Goal: Navigation & Orientation: Find specific page/section

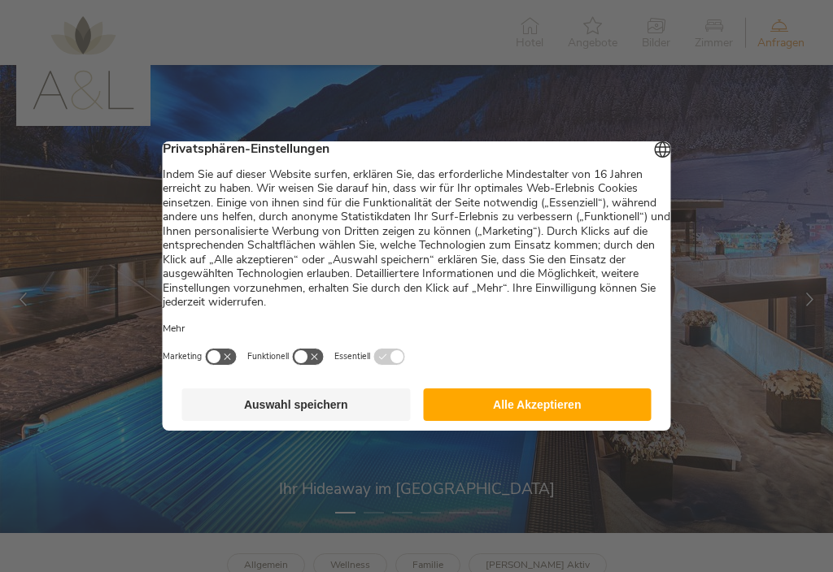
click at [598, 411] on button "Alle Akzeptieren" at bounding box center [537, 405] width 228 height 33
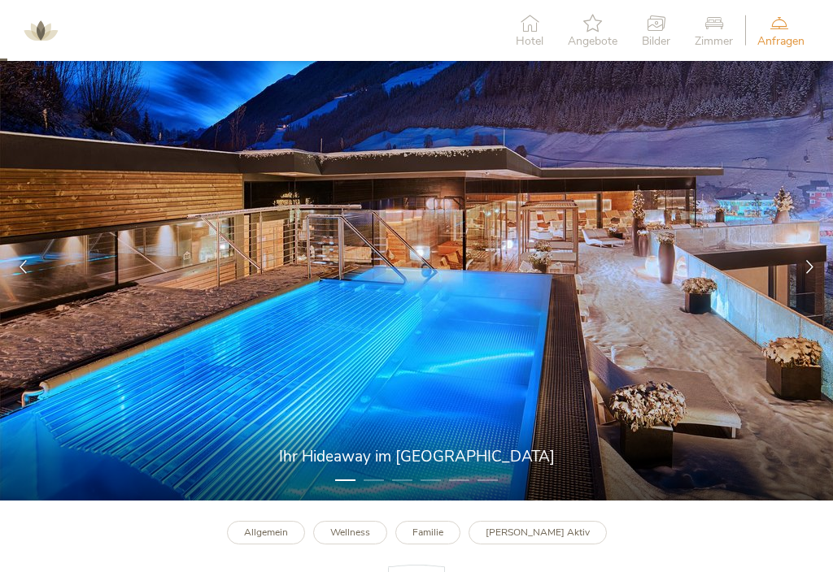
scroll to position [36, 0]
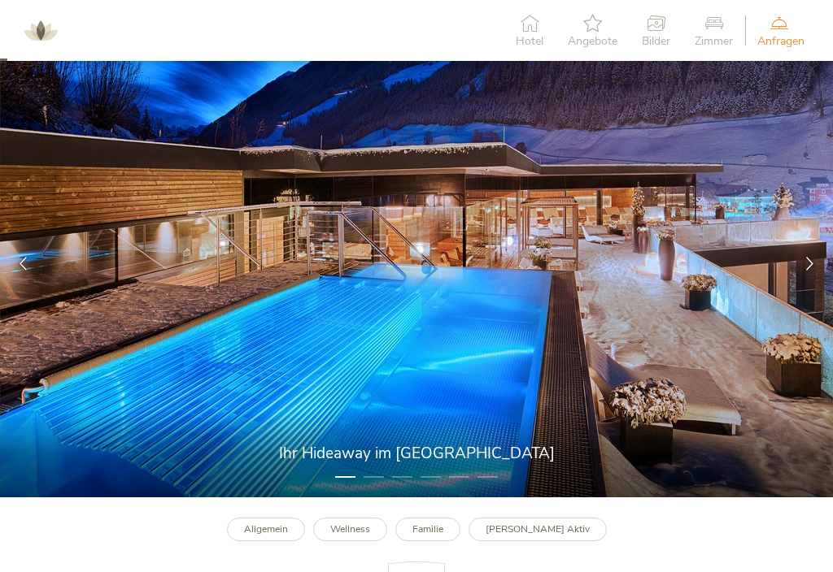
click at [807, 257] on icon at bounding box center [810, 264] width 14 height 14
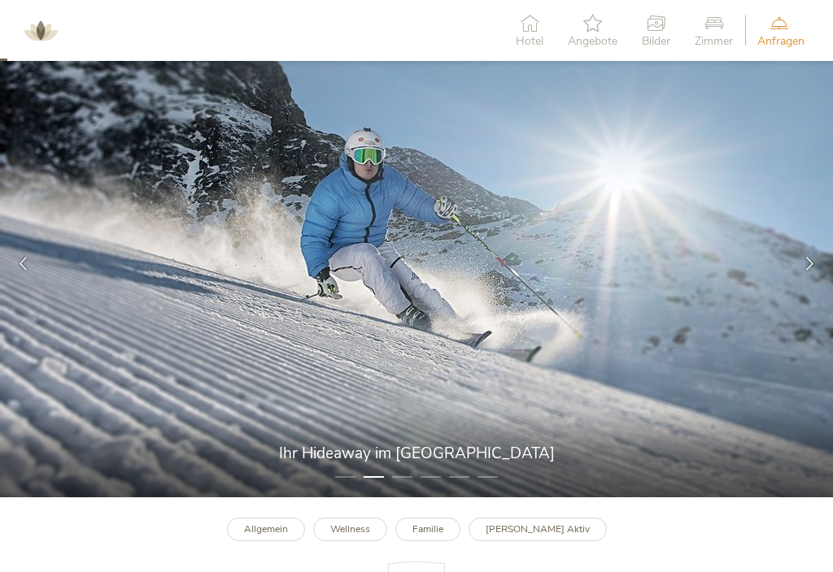
click at [807, 249] on div at bounding box center [809, 264] width 46 height 46
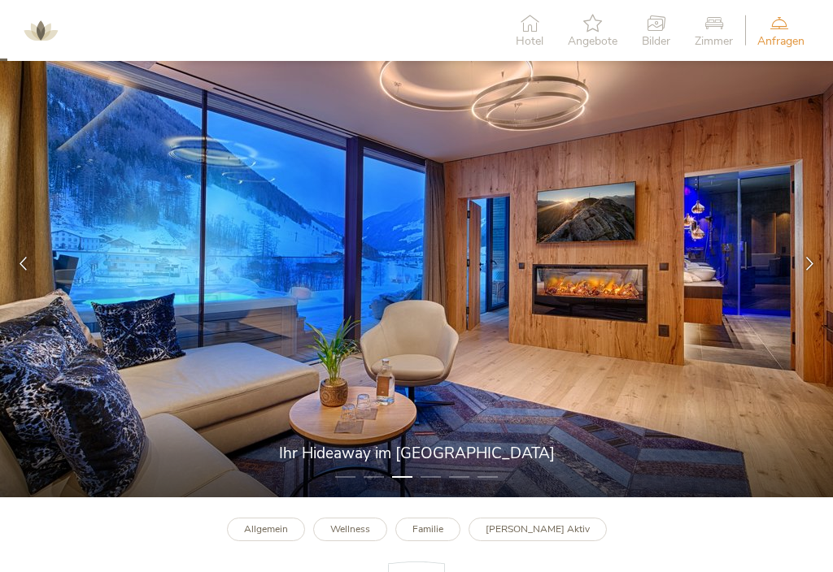
click at [812, 285] on div at bounding box center [809, 264] width 46 height 46
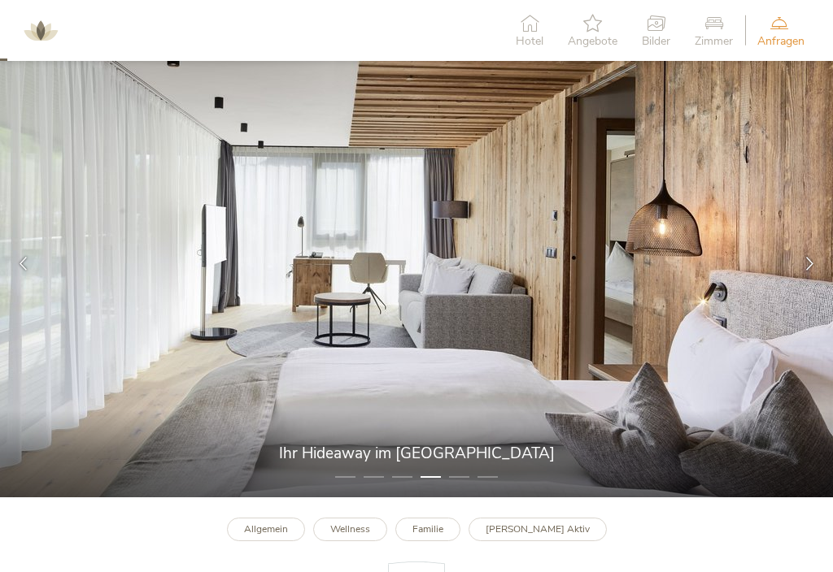
click at [811, 251] on div at bounding box center [809, 264] width 46 height 46
click at [816, 257] on icon at bounding box center [810, 264] width 14 height 14
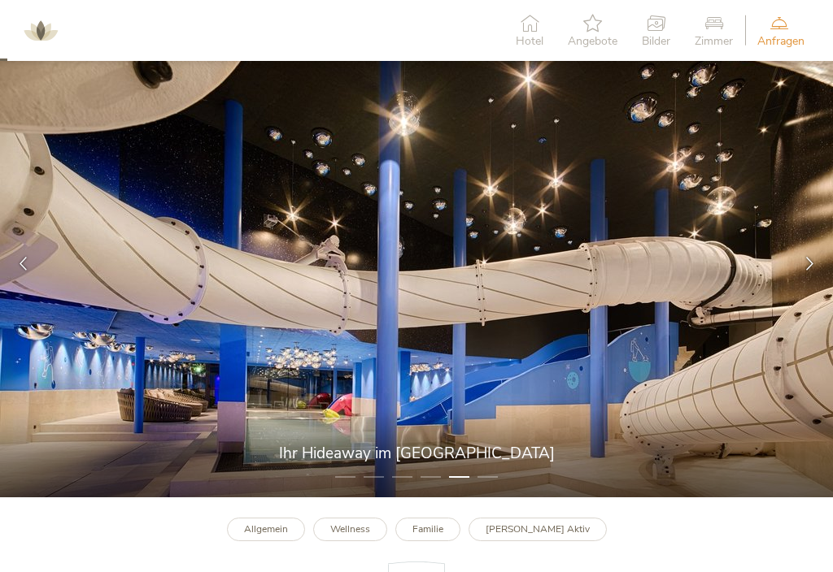
click at [812, 254] on div at bounding box center [809, 264] width 46 height 46
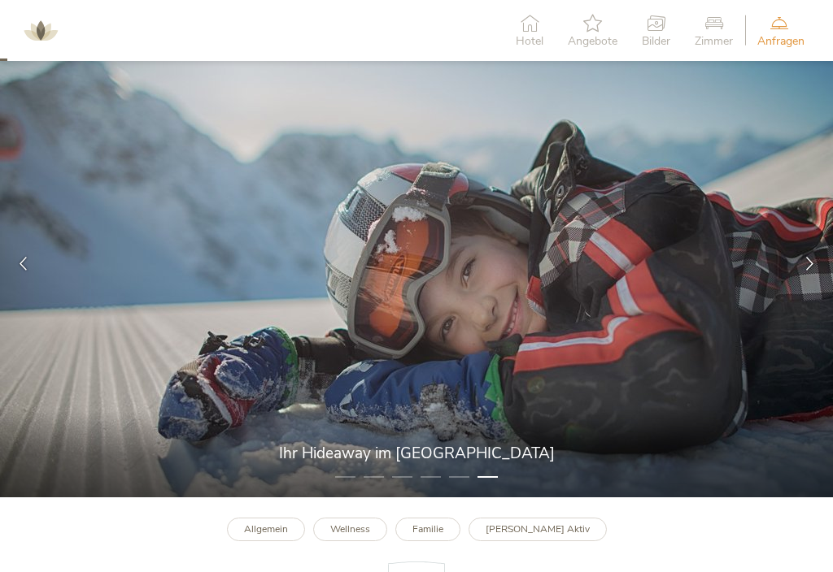
click at [812, 263] on icon at bounding box center [810, 264] width 14 height 14
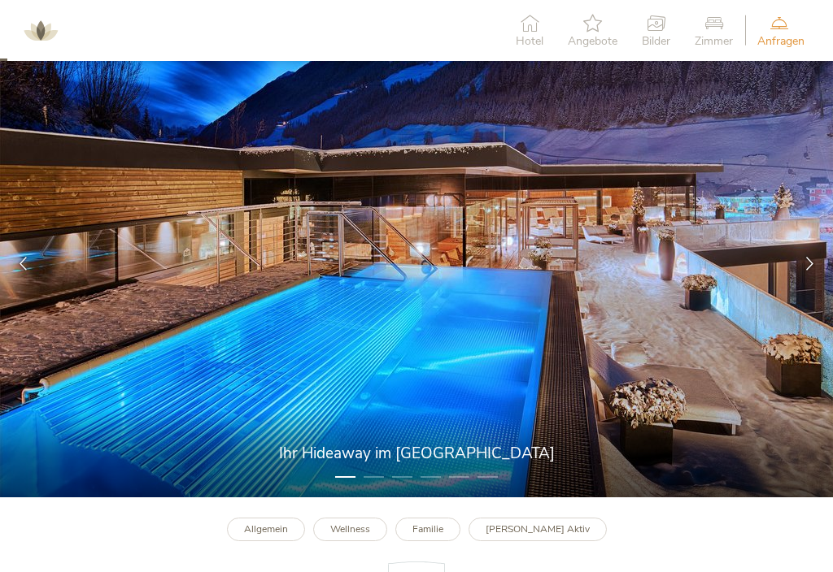
click at [811, 259] on icon at bounding box center [810, 264] width 14 height 14
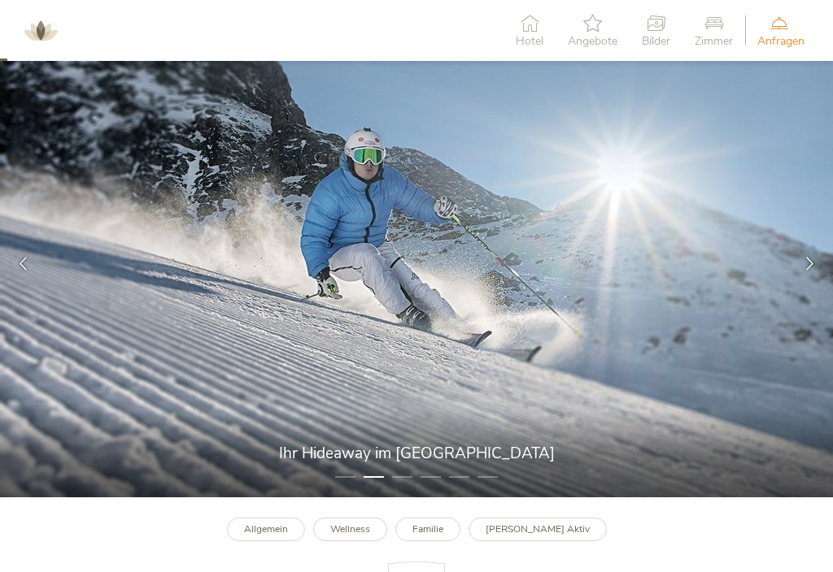
click at [806, 261] on icon at bounding box center [810, 264] width 14 height 14
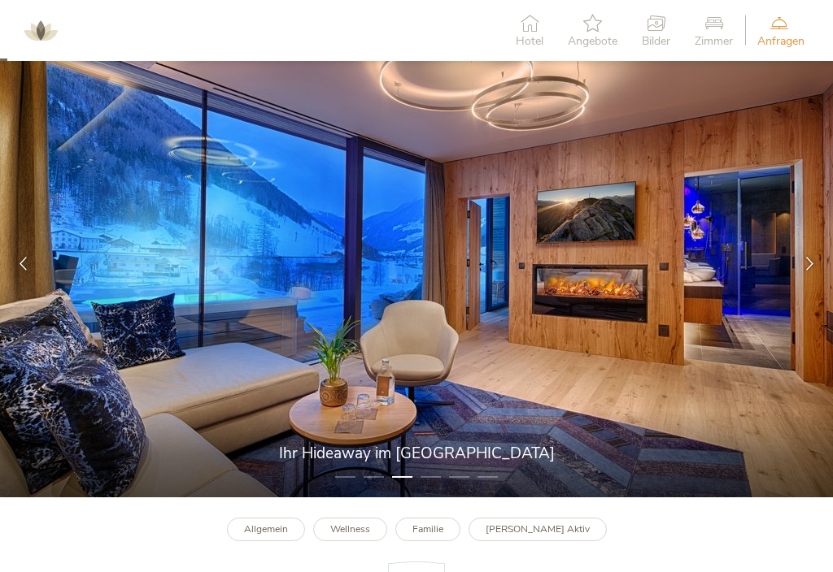
click at [807, 271] on div at bounding box center [809, 264] width 46 height 46
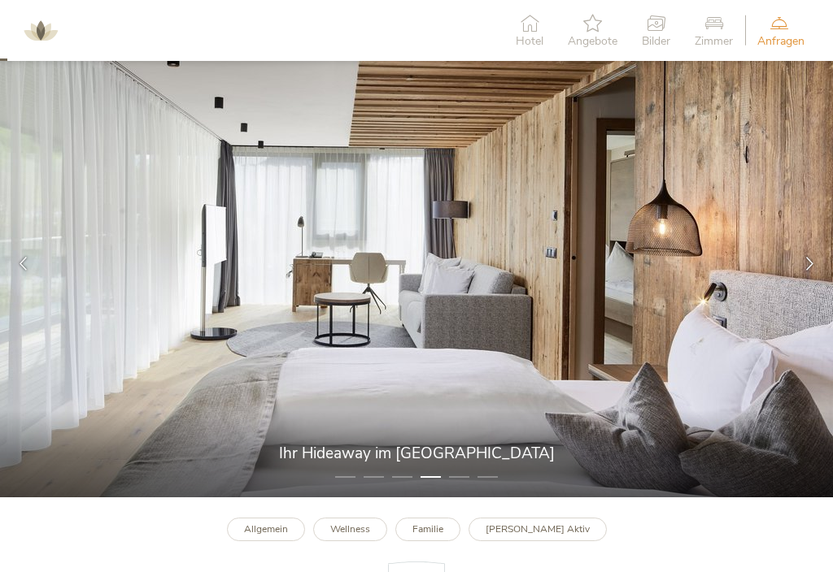
click at [807, 267] on icon at bounding box center [810, 264] width 14 height 14
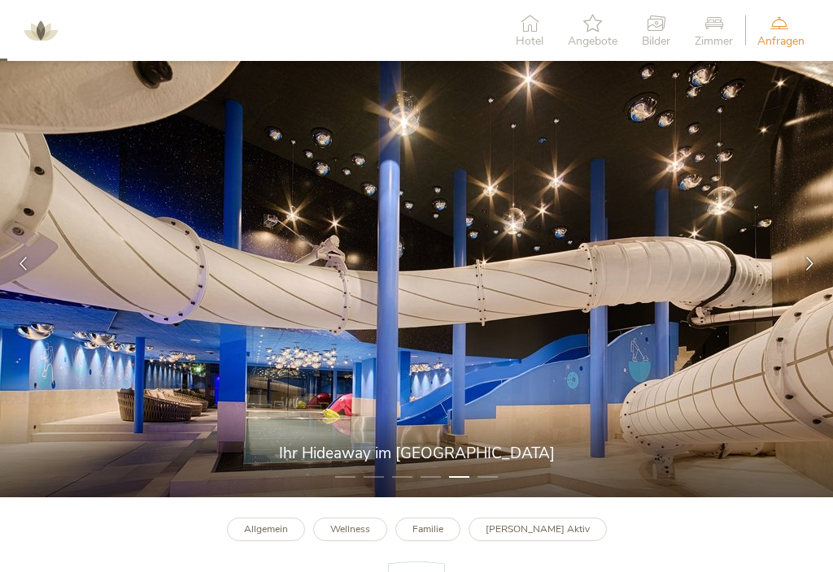
click at [809, 270] on div at bounding box center [809, 264] width 46 height 46
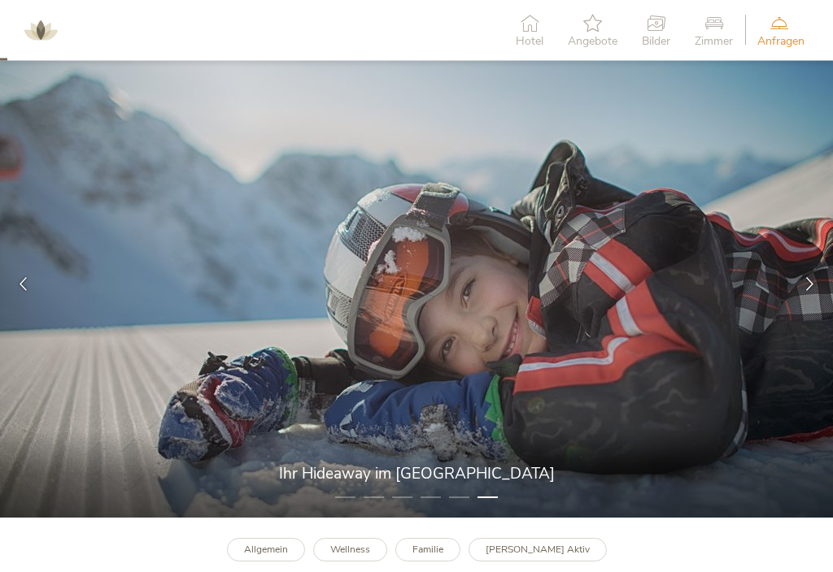
scroll to position [0, 0]
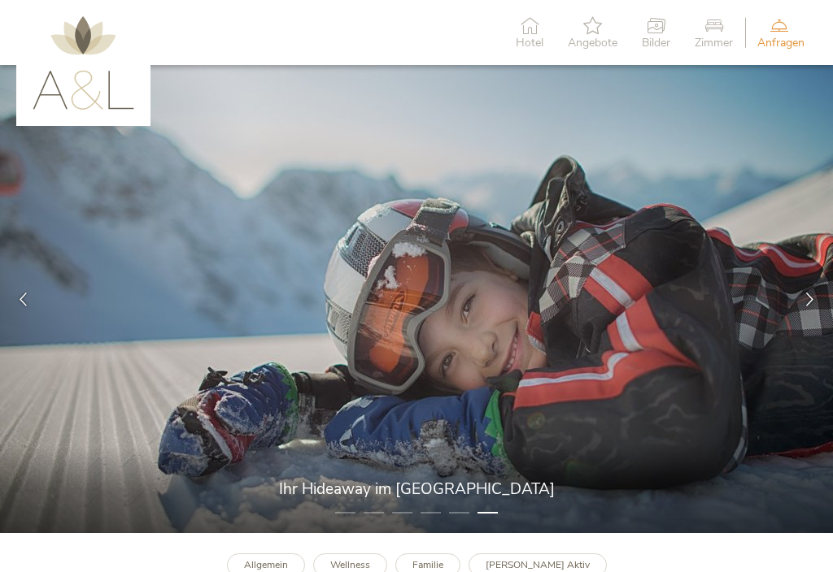
click at [746, 296] on img at bounding box center [416, 299] width 833 height 468
